Goal: Transaction & Acquisition: Purchase product/service

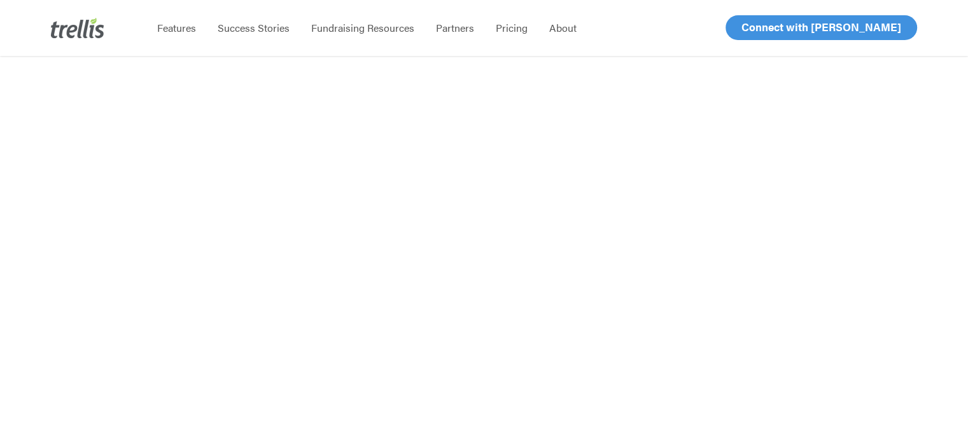
scroll to position [382, 0]
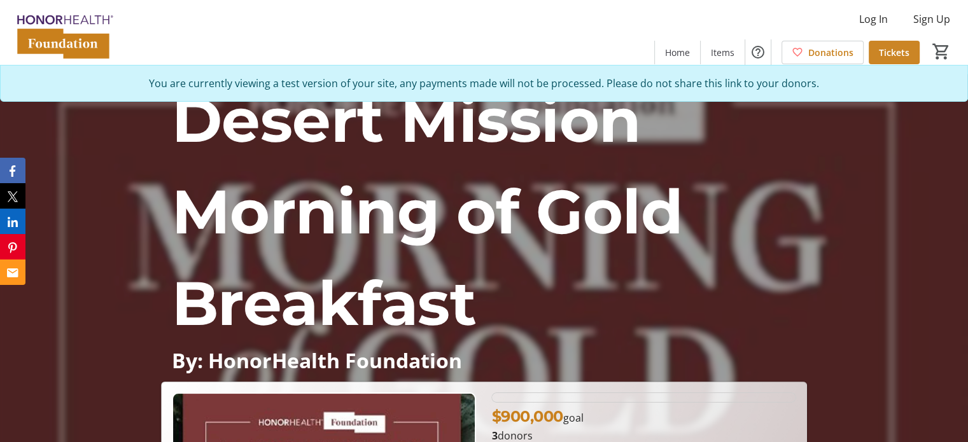
click at [884, 57] on span "Tickets" at bounding box center [894, 52] width 31 height 13
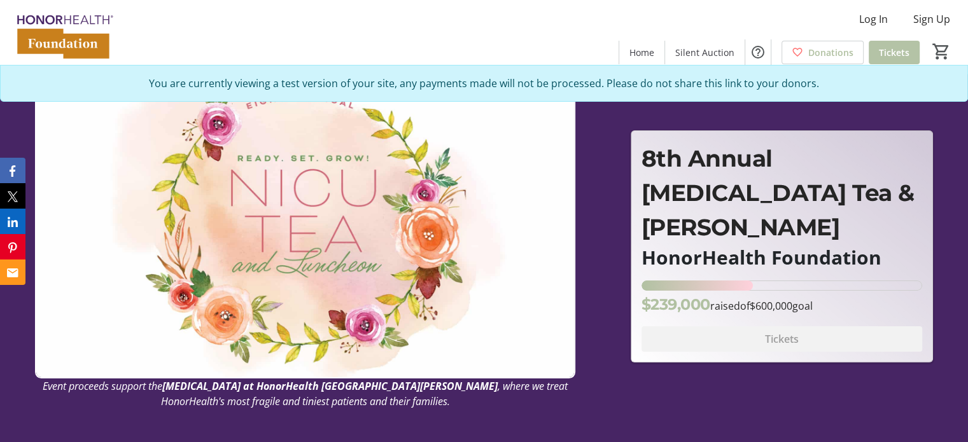
click at [901, 50] on span "Tickets" at bounding box center [894, 52] width 31 height 13
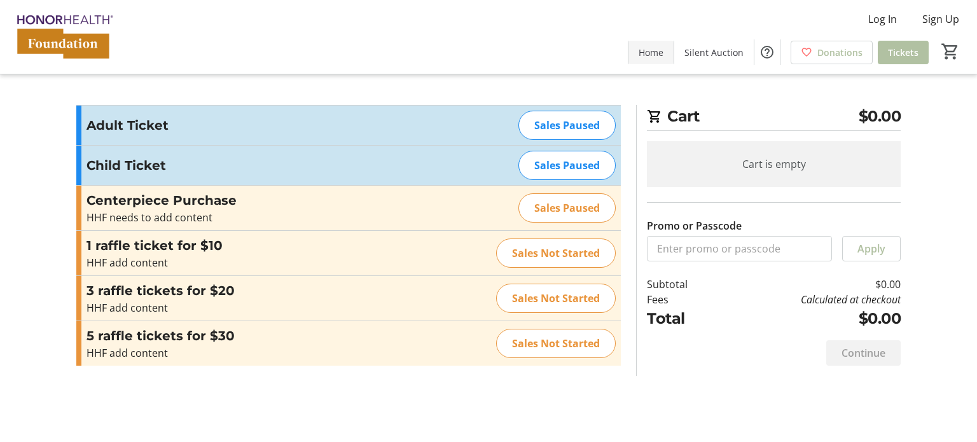
click at [664, 53] on span "Home" at bounding box center [651, 52] width 25 height 13
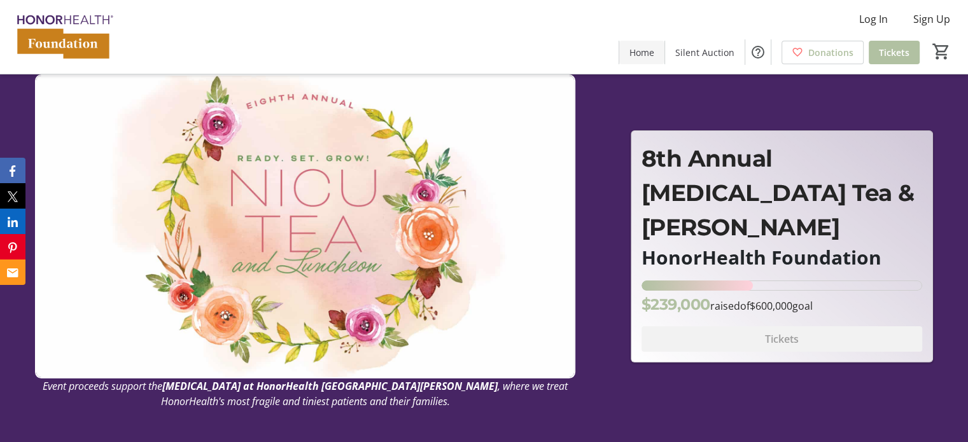
click at [659, 48] on span at bounding box center [641, 52] width 45 height 31
